Goal: Transaction & Acquisition: Purchase product/service

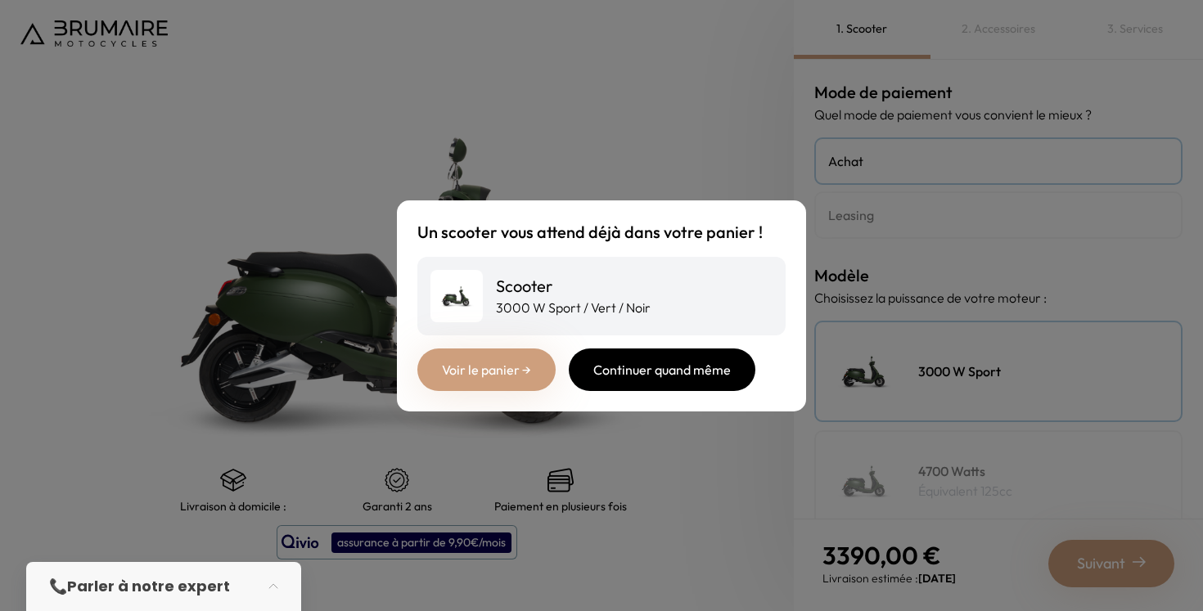
click at [670, 374] on div "Continuer quand même" at bounding box center [662, 370] width 187 height 43
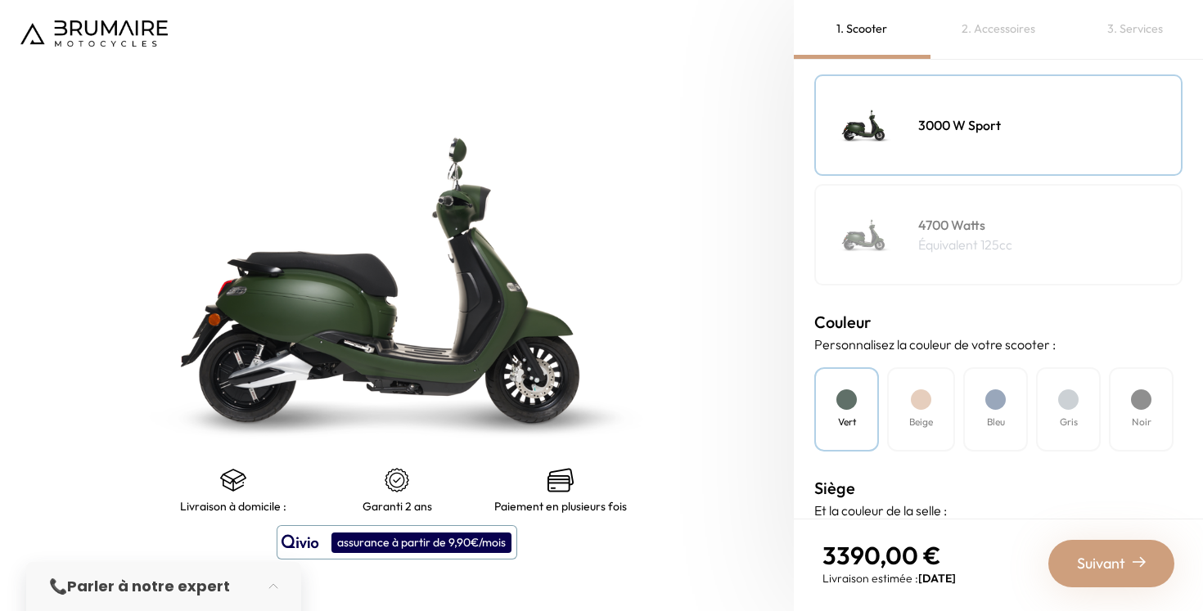
scroll to position [248, 0]
click at [928, 408] on div "Beige" at bounding box center [921, 408] width 68 height 84
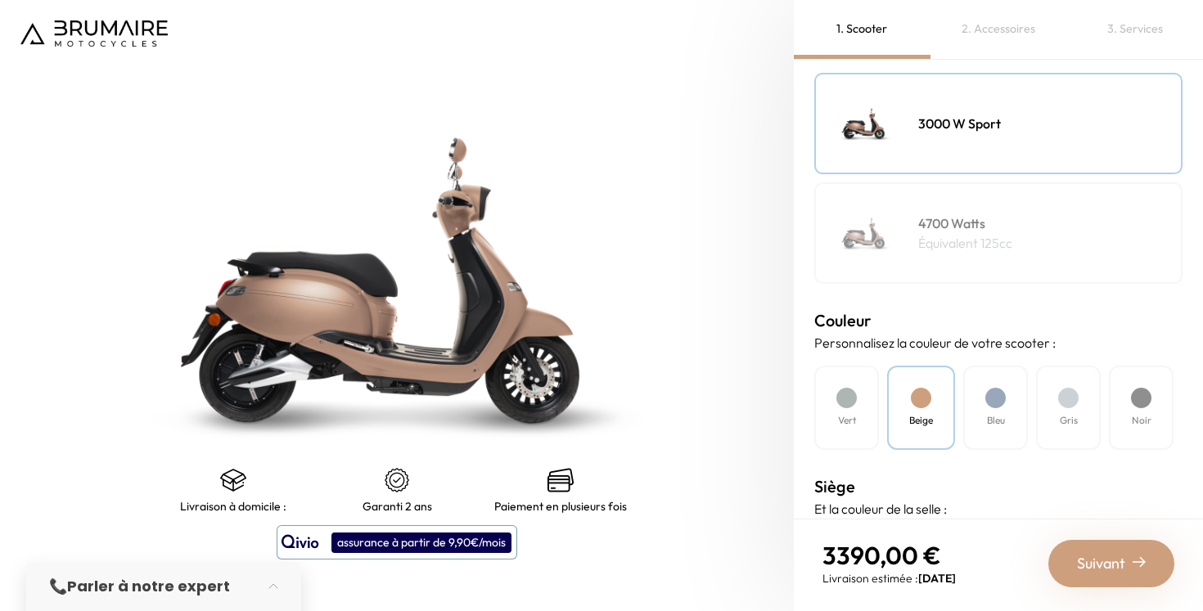
click at [986, 399] on div at bounding box center [996, 398] width 20 height 20
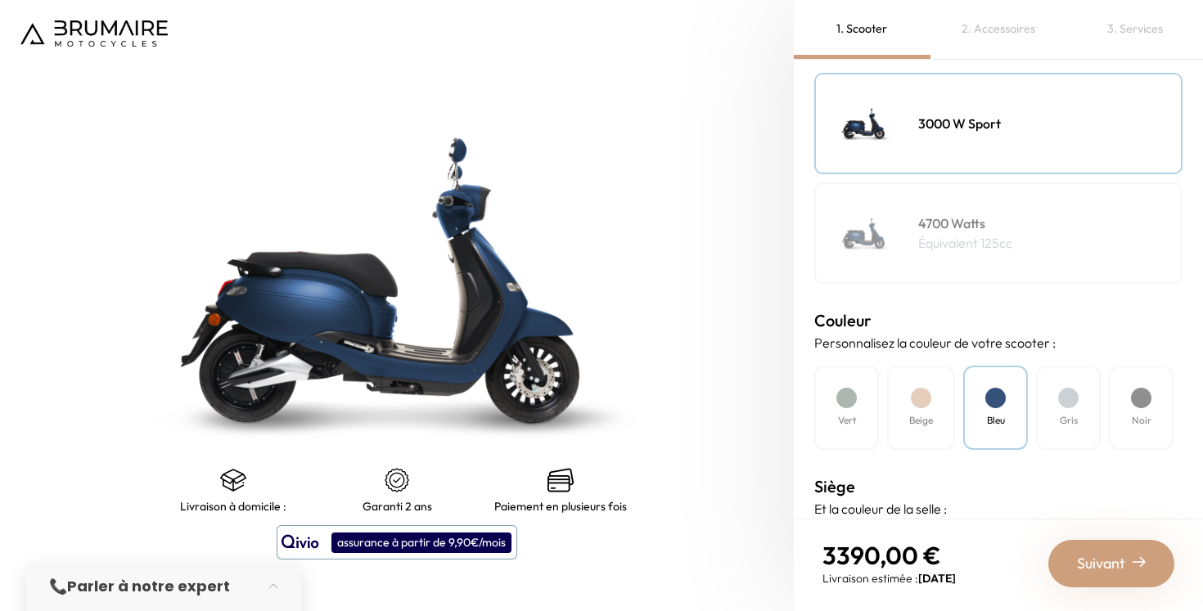
click at [1063, 401] on div at bounding box center [1068, 398] width 20 height 20
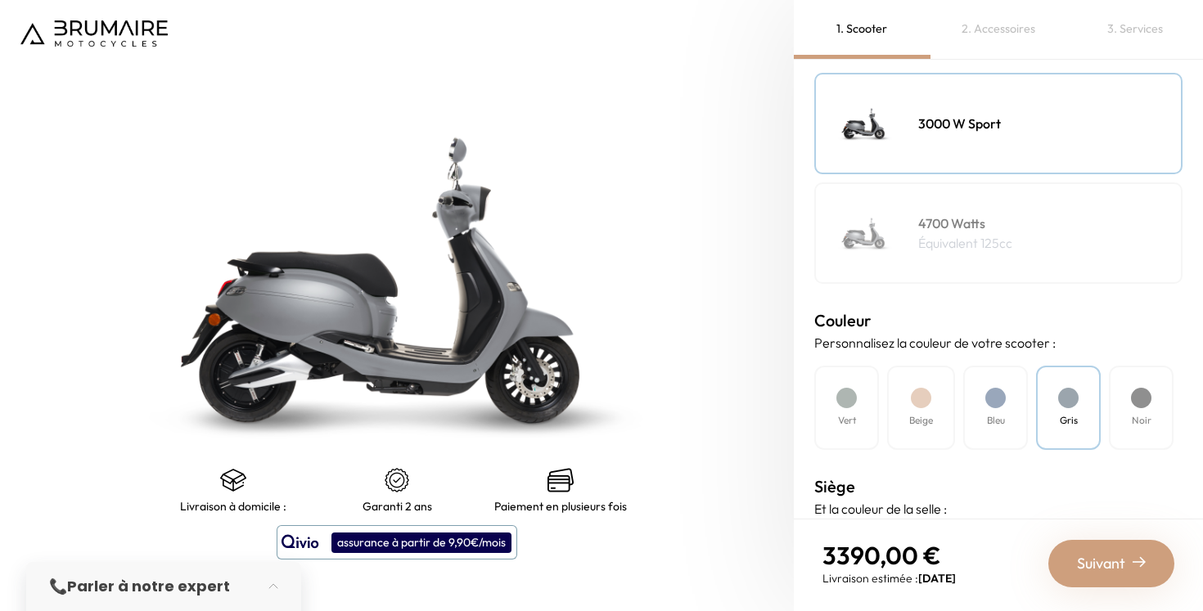
click at [1127, 401] on div "Noir" at bounding box center [1141, 408] width 65 height 84
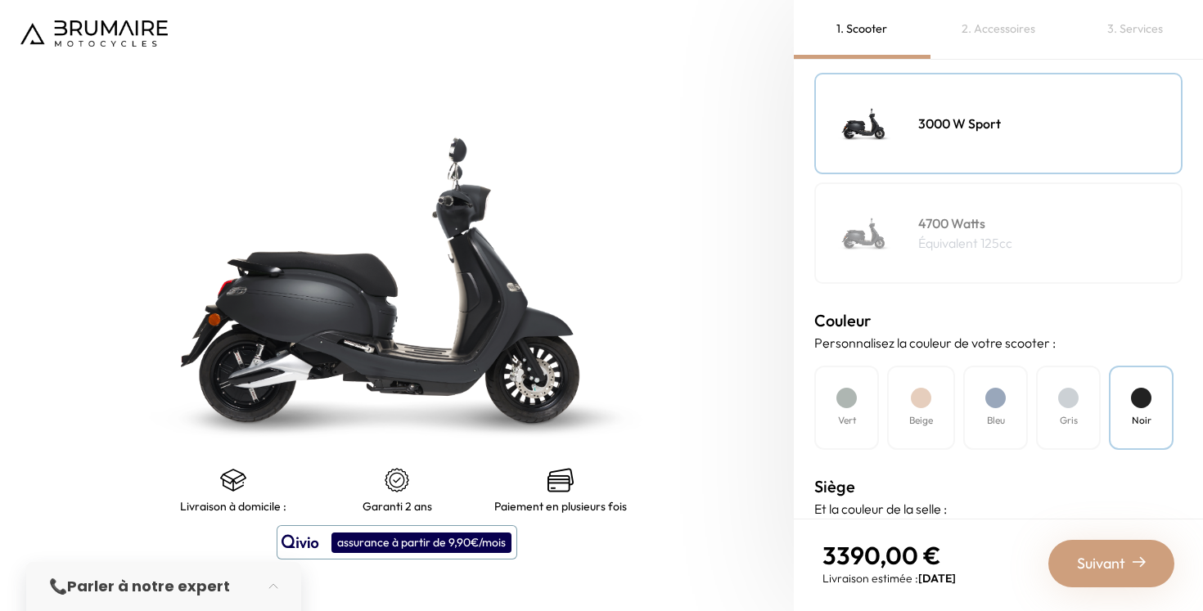
click at [854, 411] on div "Vert" at bounding box center [847, 408] width 65 height 84
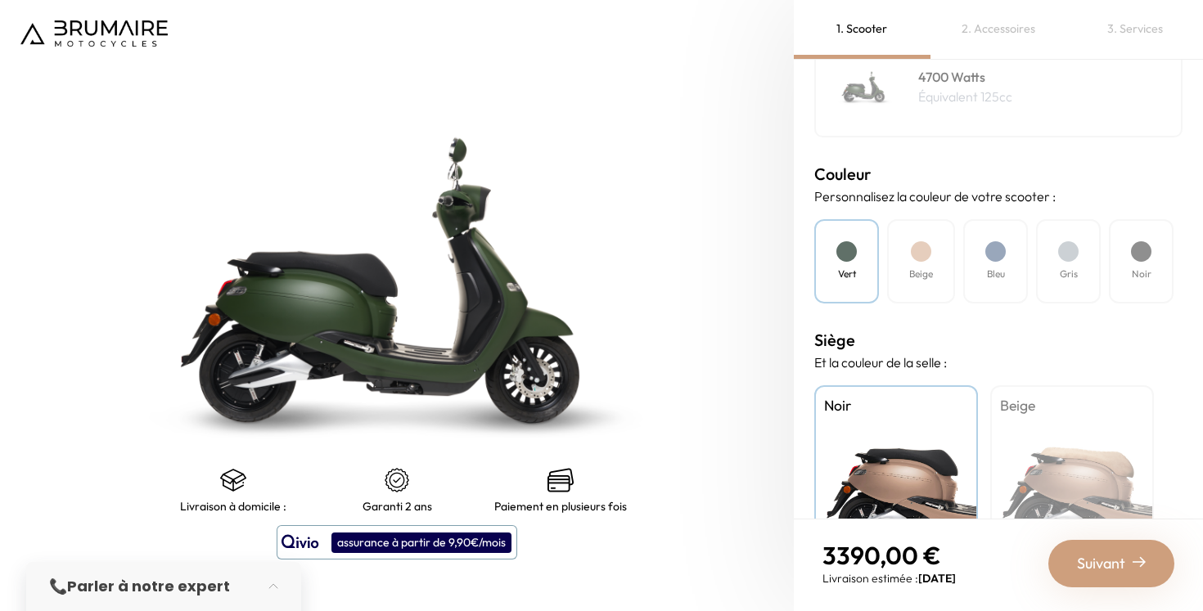
scroll to position [486, 0]
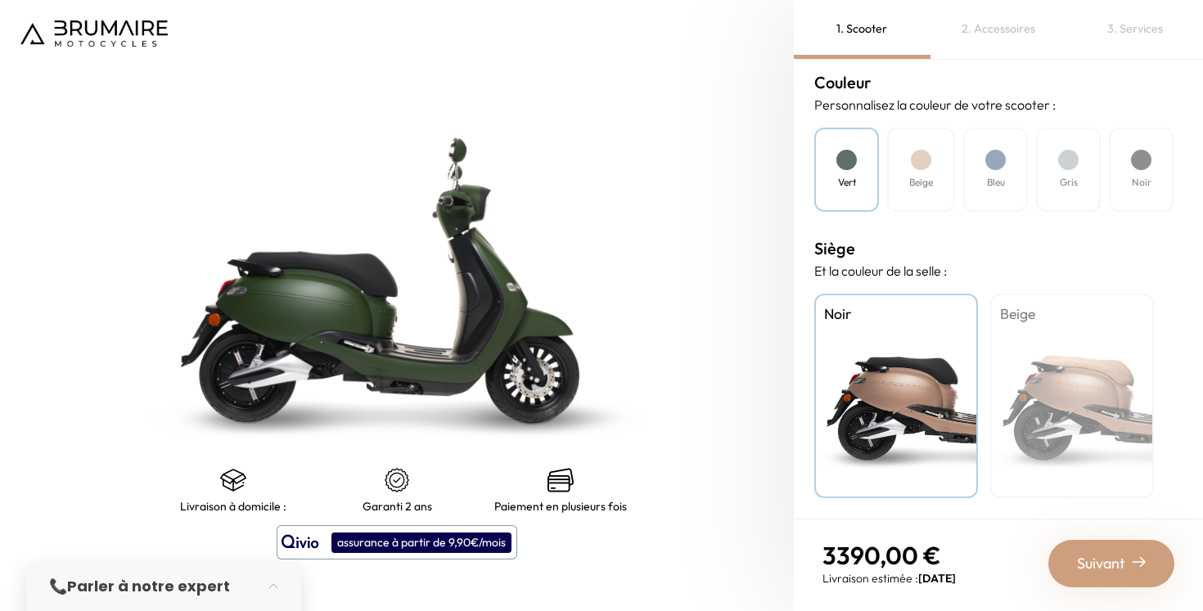
click at [1116, 564] on span "Suivant" at bounding box center [1101, 564] width 48 height 23
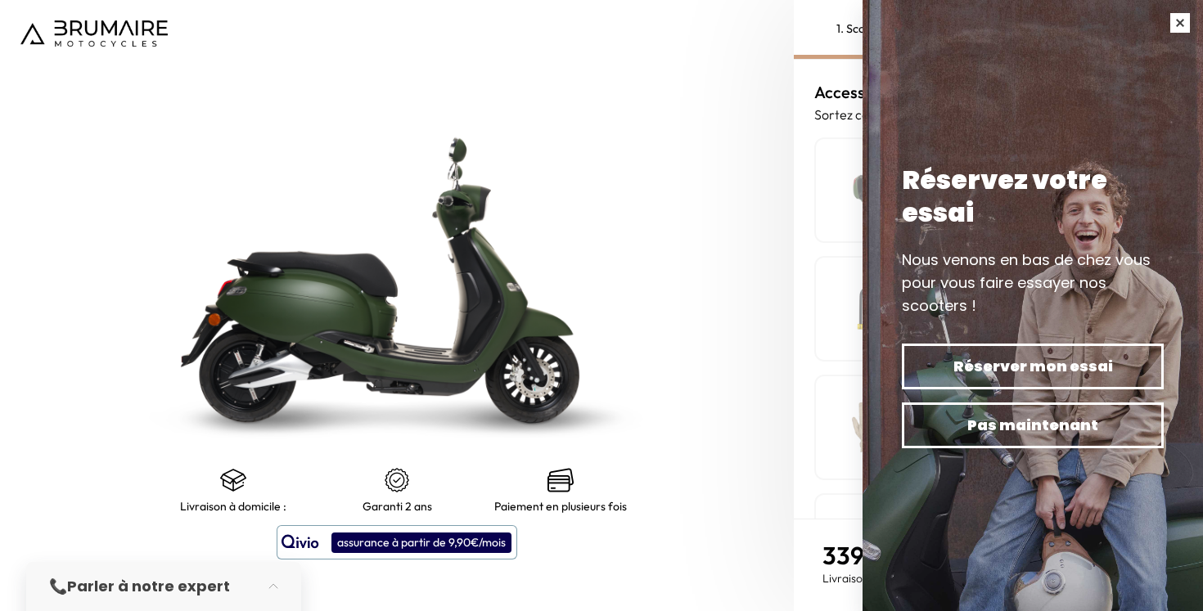
click at [1180, 27] on button "button" at bounding box center [1180, 23] width 46 height 46
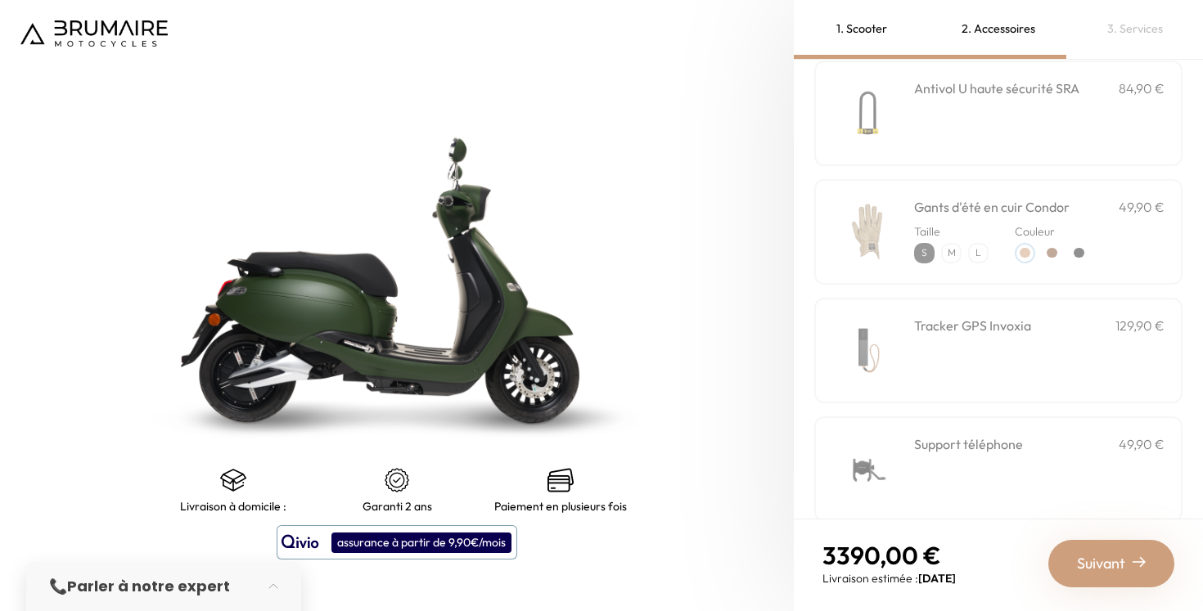
scroll to position [197, 0]
click at [1041, 338] on div "Tracker GPS Invoxia 129,90 €" at bounding box center [1039, 349] width 250 height 70
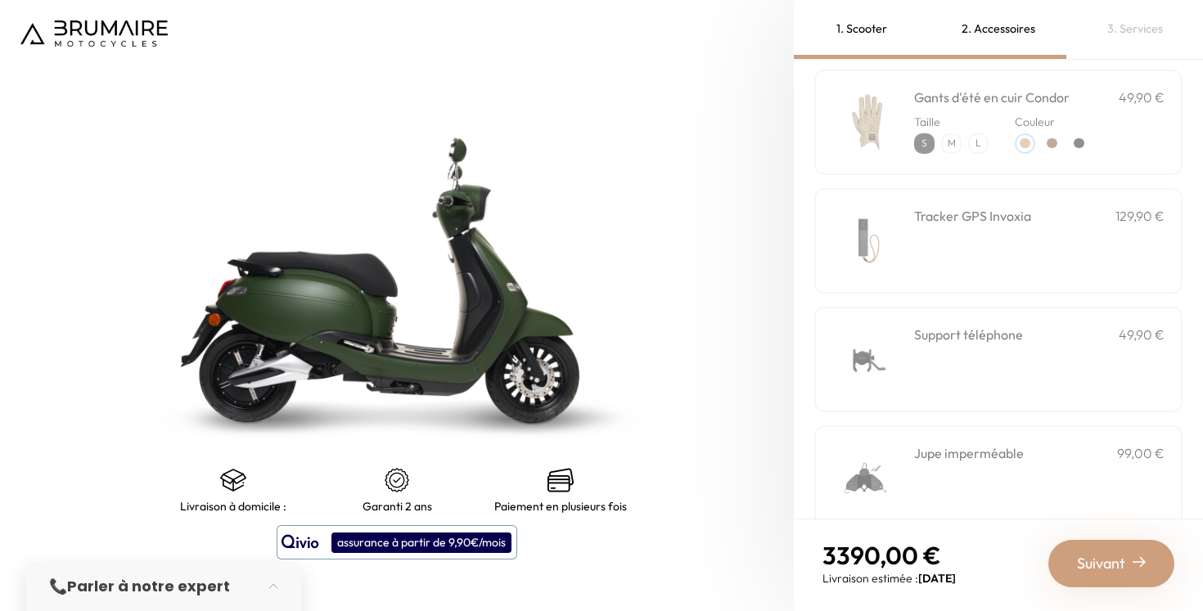
scroll to position [306, 0]
click at [1041, 338] on div "Support téléphone 49,90 €" at bounding box center [1039, 334] width 250 height 20
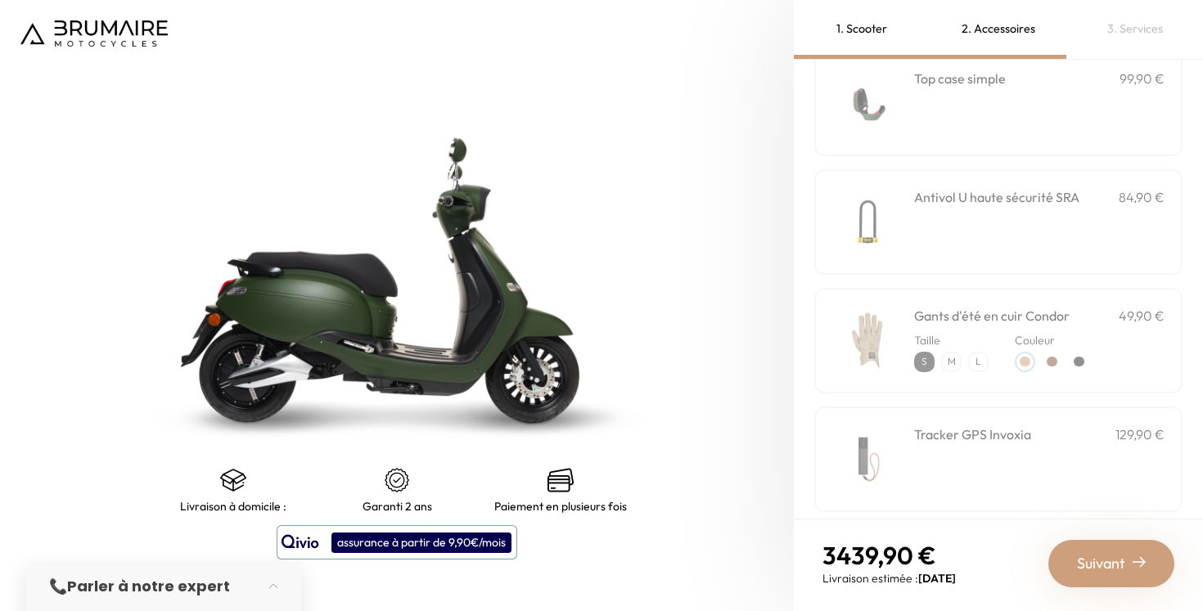
scroll to position [91, 0]
click at [985, 127] on div "**********" at bounding box center [1039, 100] width 250 height 70
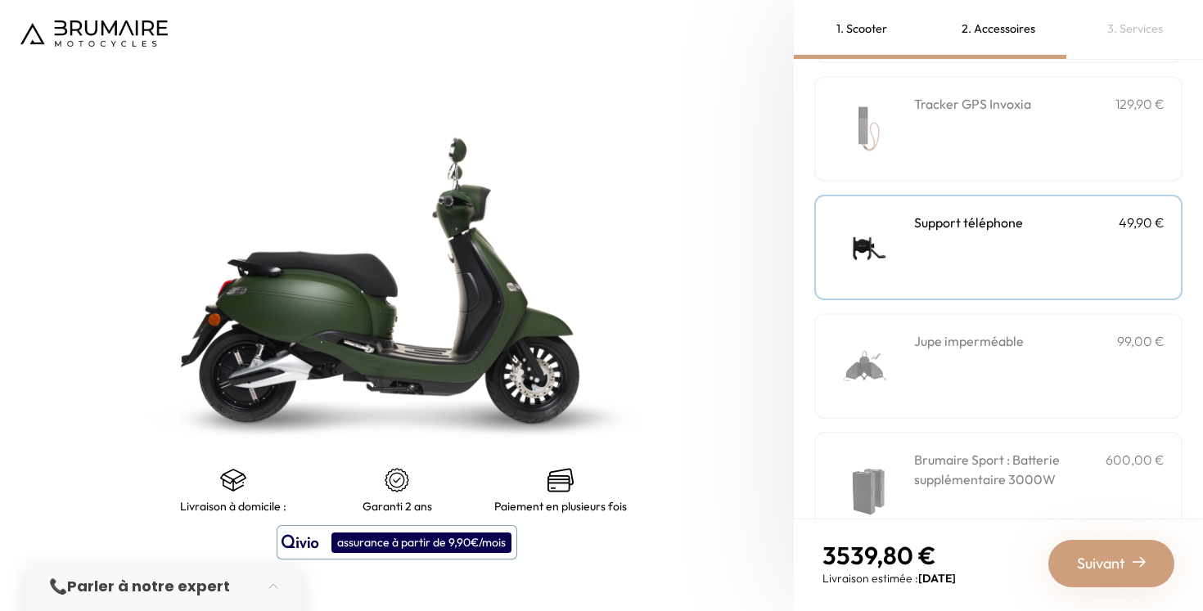
scroll to position [418, 0]
click at [1112, 557] on span "Suivant" at bounding box center [1101, 564] width 48 height 23
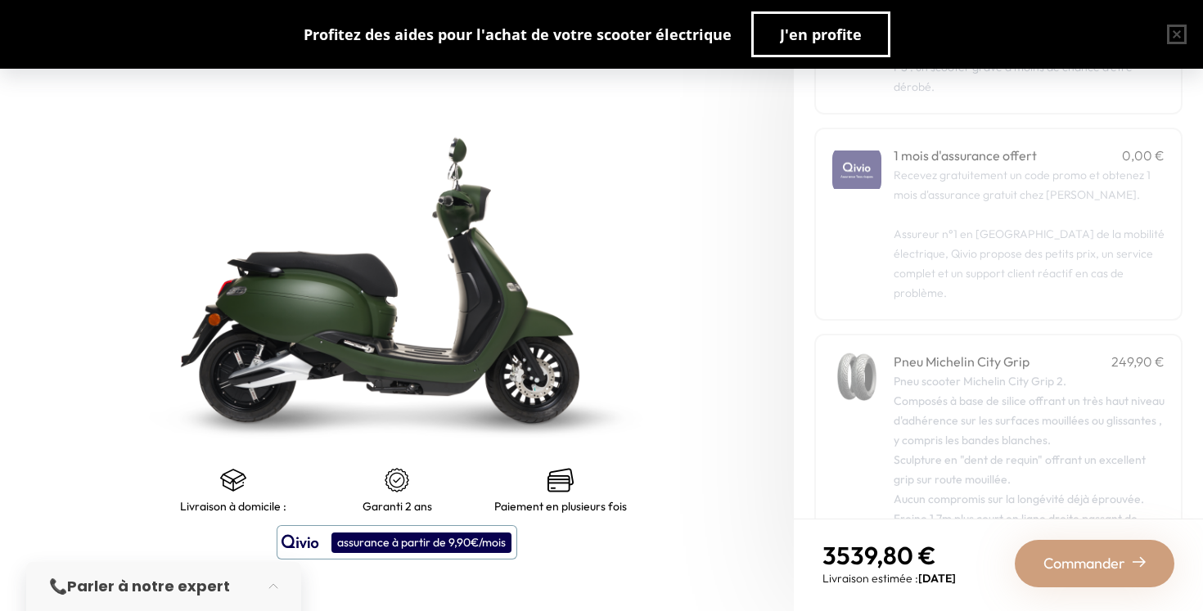
scroll to position [195, 0]
click at [1036, 211] on p "Recevez gratuitement un code promo et obtenez 1 mois d'assurance gratuit chez […" at bounding box center [1029, 236] width 271 height 138
click at [1091, 569] on span "Commander" at bounding box center [1085, 564] width 82 height 23
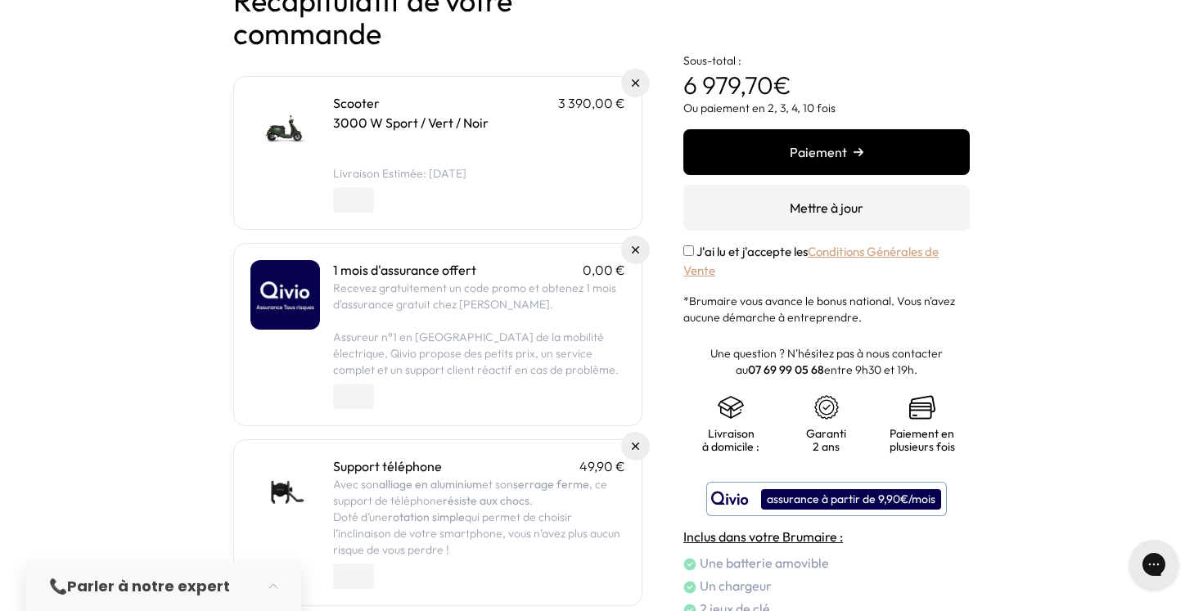
scroll to position [135, 0]
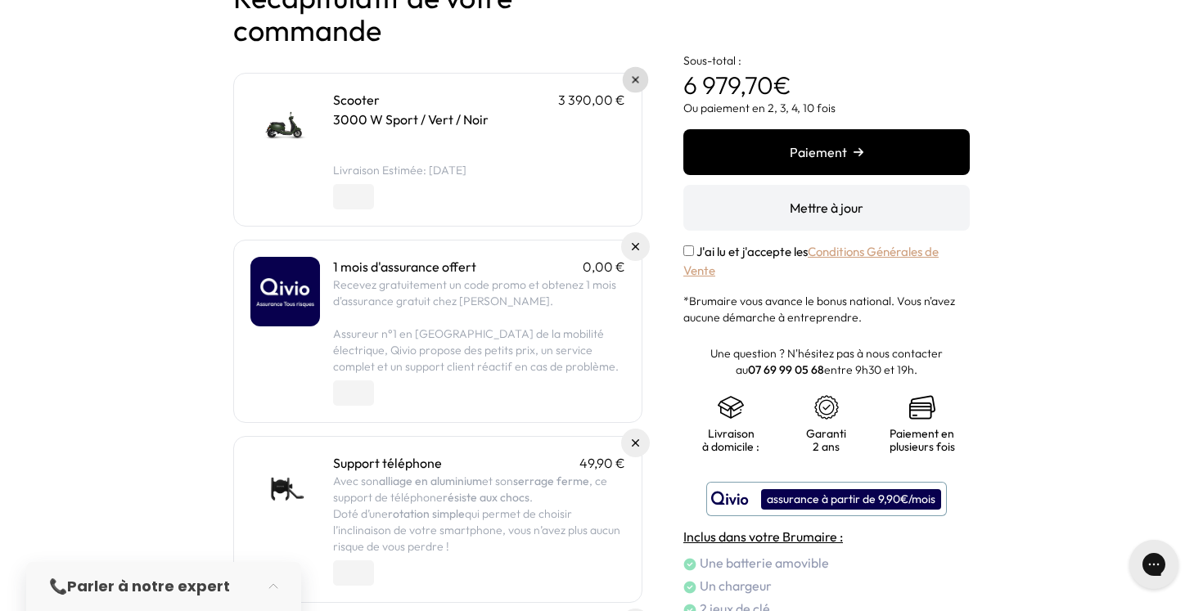
click at [629, 78] on link at bounding box center [636, 80] width 26 height 26
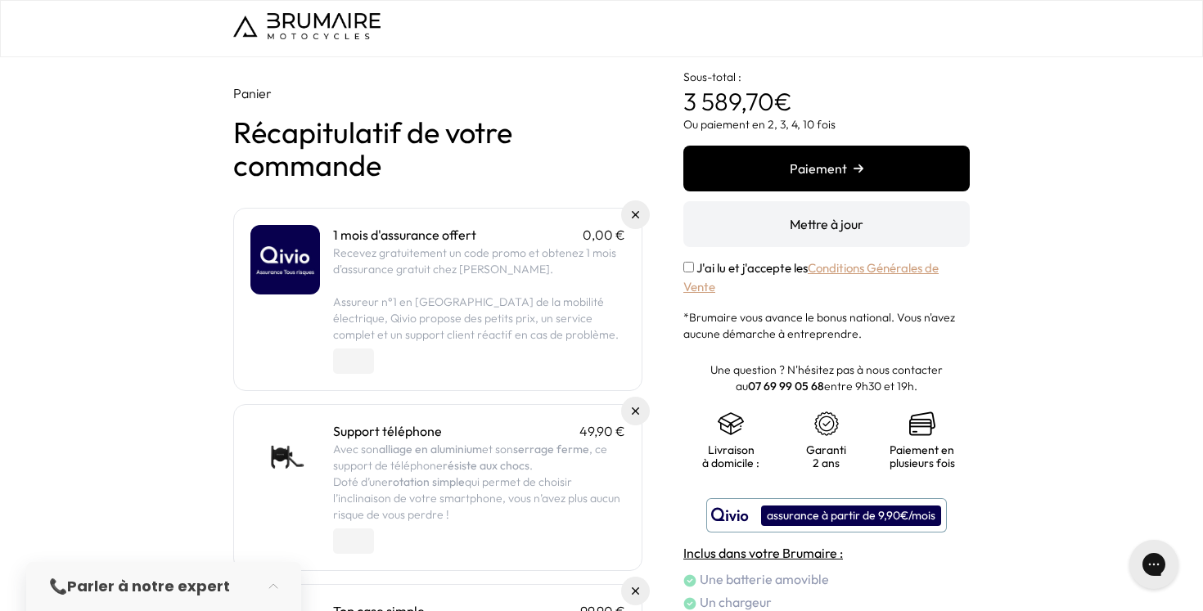
click at [837, 159] on button "Paiement" at bounding box center [827, 169] width 287 height 46
